Goal: Task Accomplishment & Management: Manage account settings

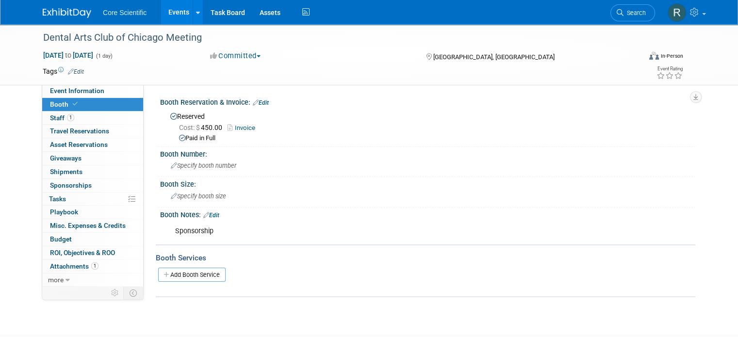
click at [45, 5] on link at bounding box center [73, 8] width 60 height 8
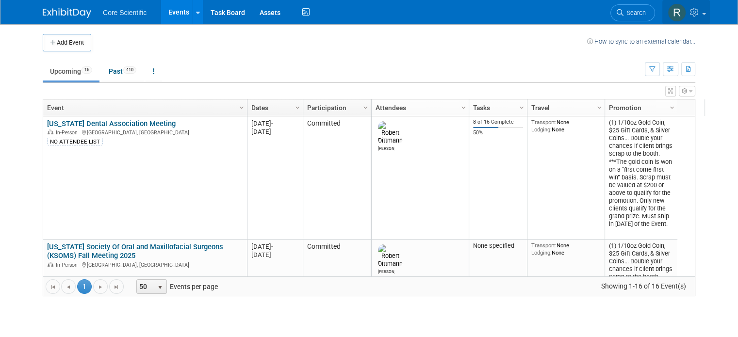
click at [710, 8] on link at bounding box center [687, 12] width 48 height 24
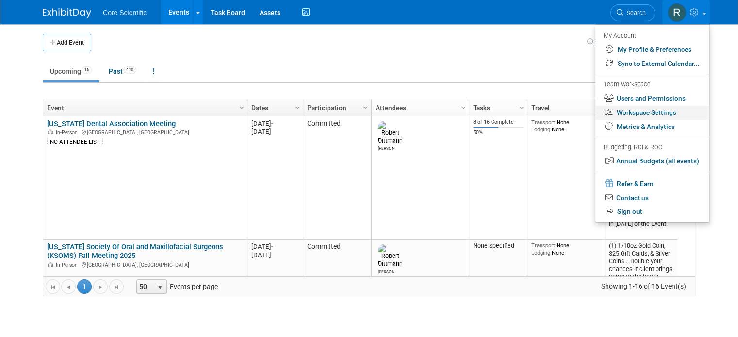
click at [663, 114] on link "Workspace Settings" at bounding box center [653, 113] width 114 height 14
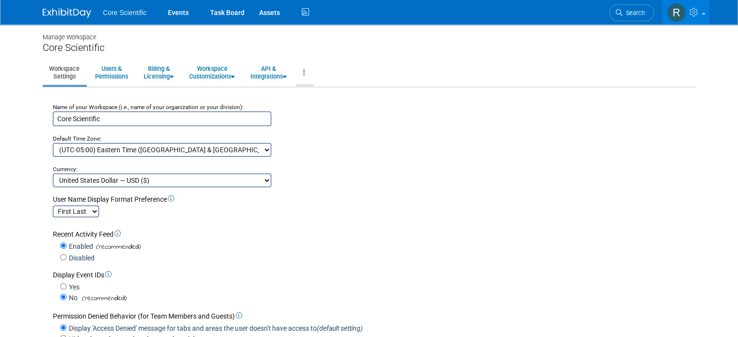
click at [309, 73] on link at bounding box center [304, 73] width 17 height 24
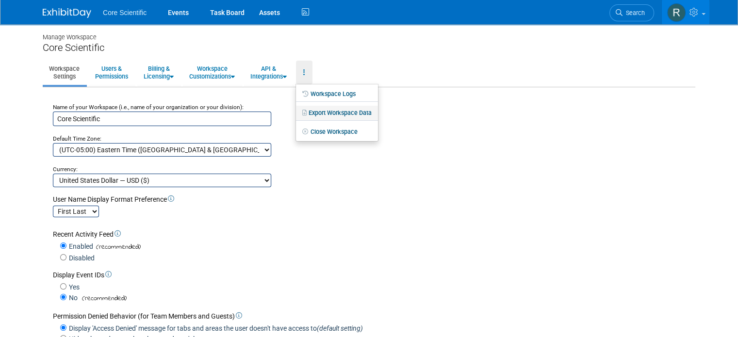
click at [309, 113] on link "Export Workspace Data" at bounding box center [337, 113] width 82 height 15
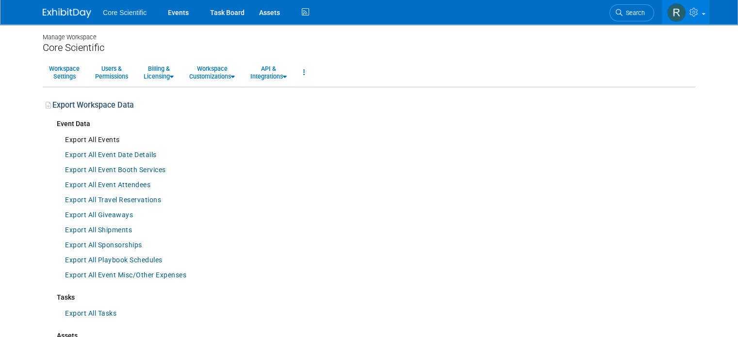
click at [85, 140] on link "Export All Events" at bounding box center [92, 140] width 65 height 15
